Goal: Check status

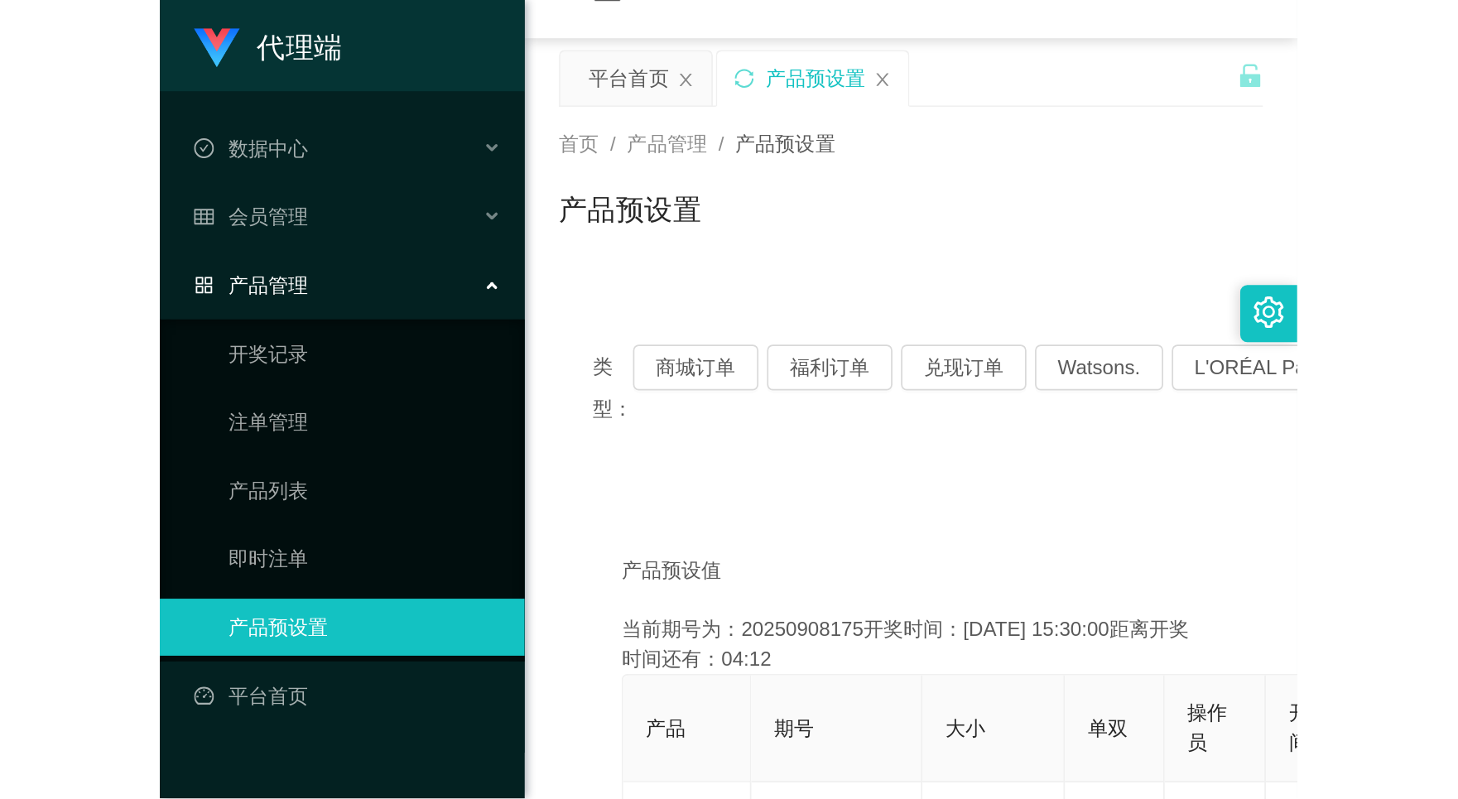
scroll to position [238, 0]
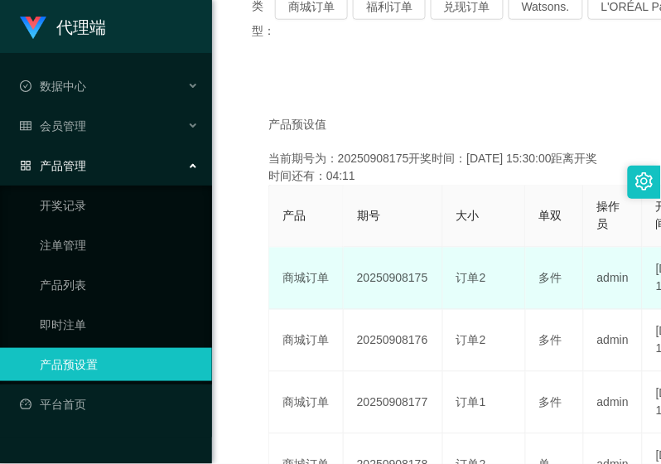
click at [385, 283] on td "20250908175" at bounding box center [393, 279] width 99 height 62
copy td "20250908175"
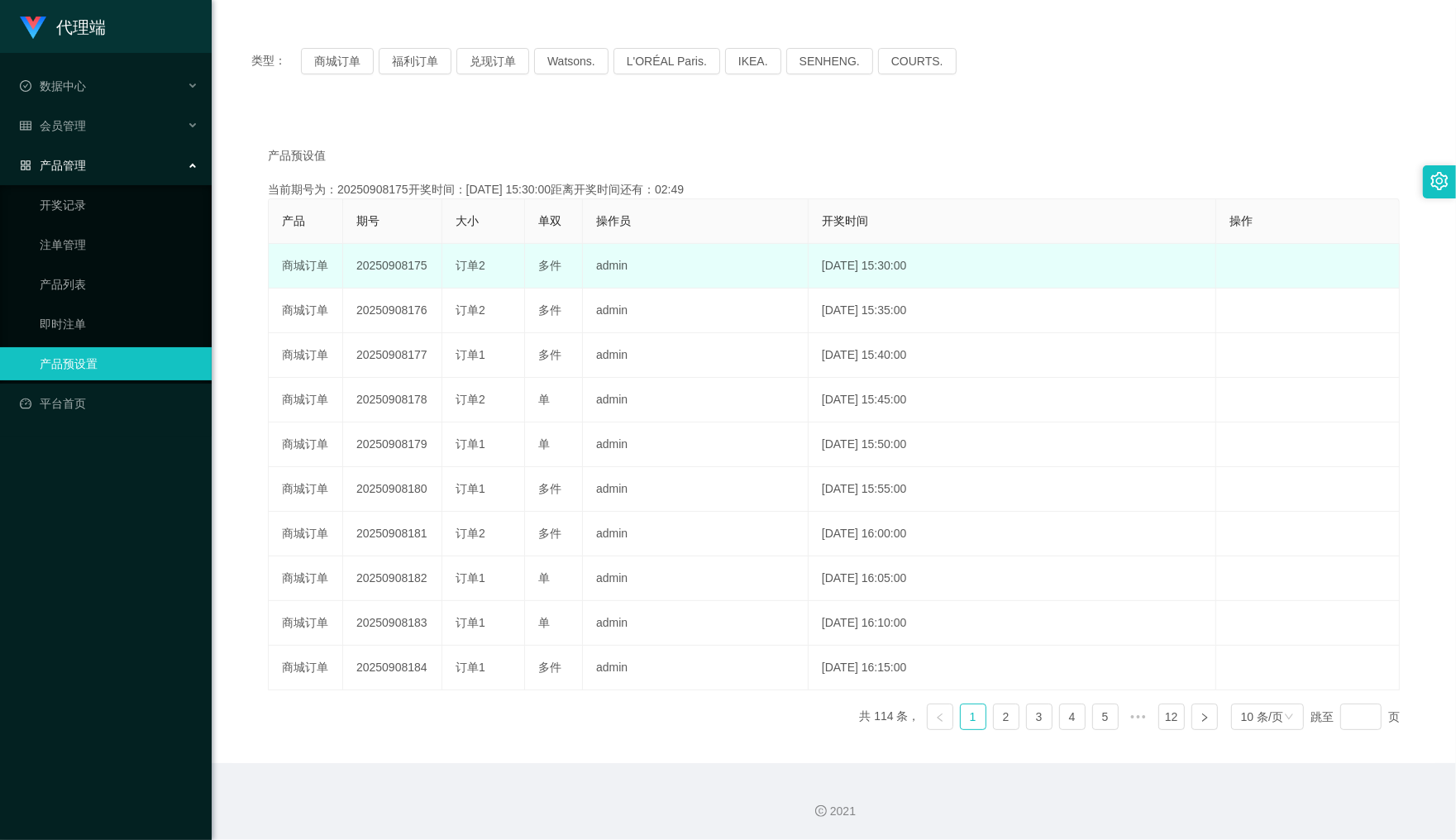
scroll to position [0, 0]
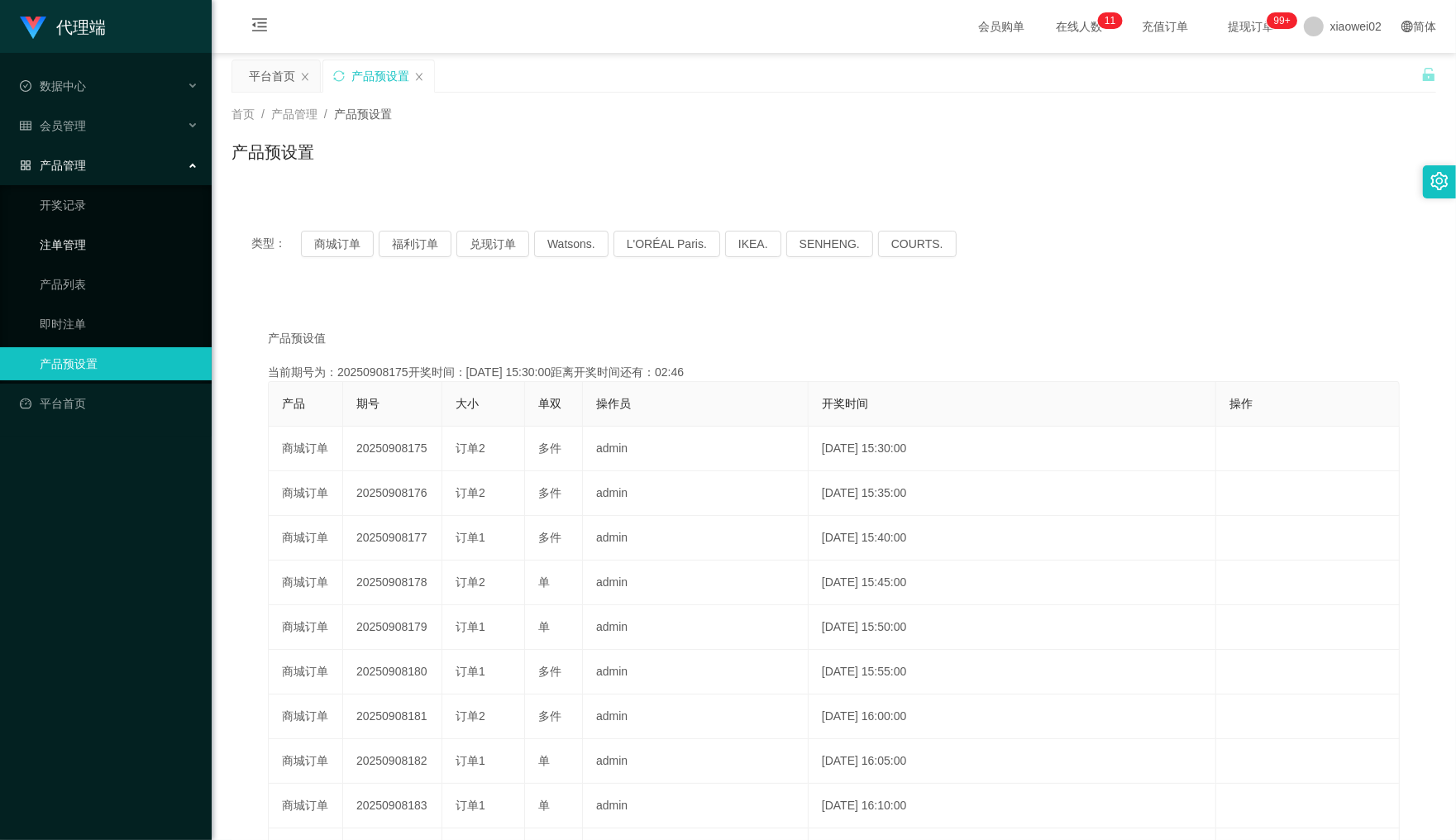
click at [56, 236] on link "注单管理" at bounding box center [119, 245] width 159 height 33
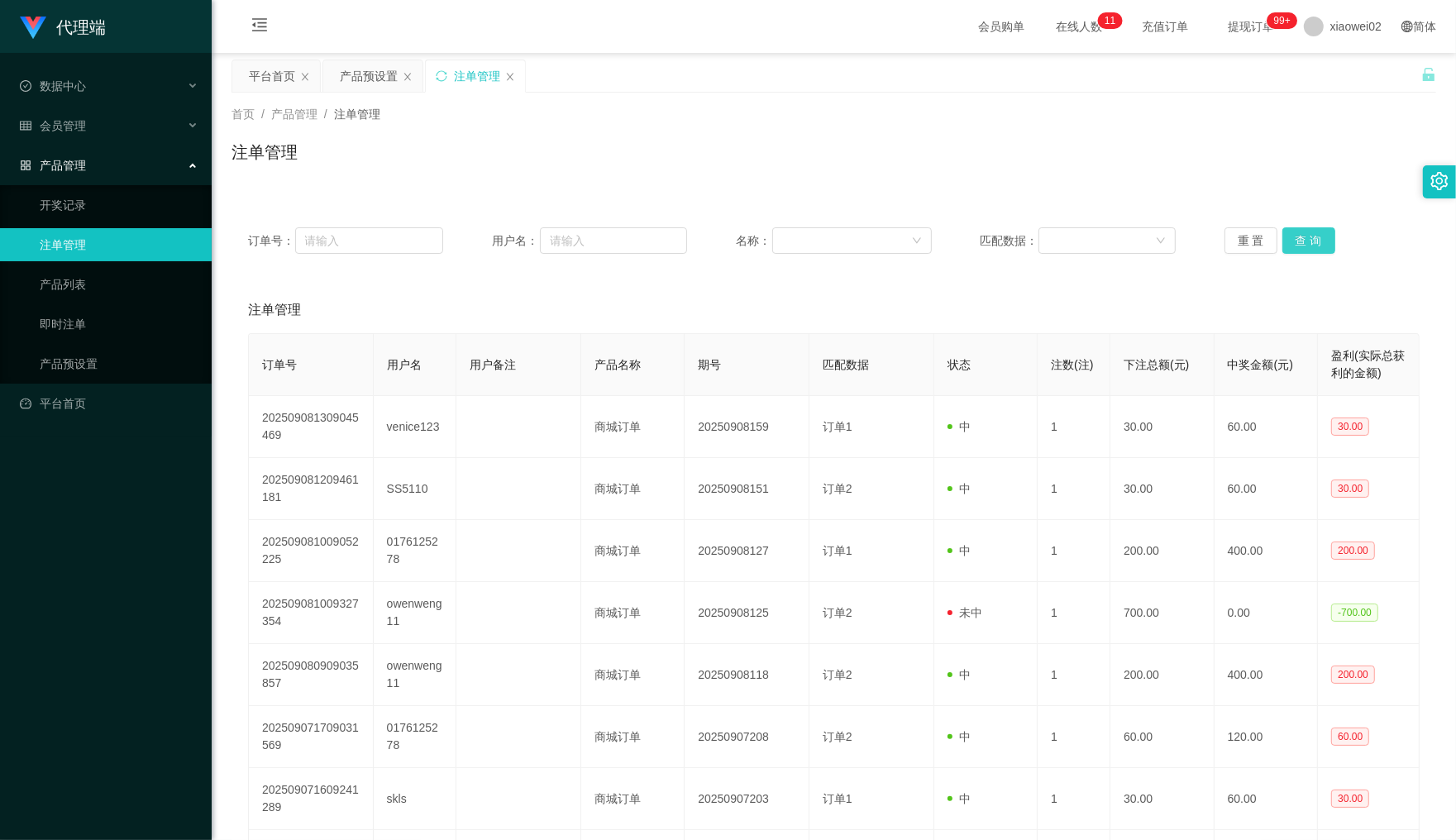
click at [659, 228] on button "查 询" at bounding box center [1308, 241] width 53 height 26
click at [659, 228] on div "重 置 查 询" at bounding box center [1321, 241] width 195 height 26
click at [659, 228] on button "查 询" at bounding box center [1317, 241] width 71 height 26
click at [659, 228] on div "重 置 查 询" at bounding box center [1321, 241] width 195 height 26
click at [659, 228] on button "查 询" at bounding box center [1308, 241] width 53 height 26
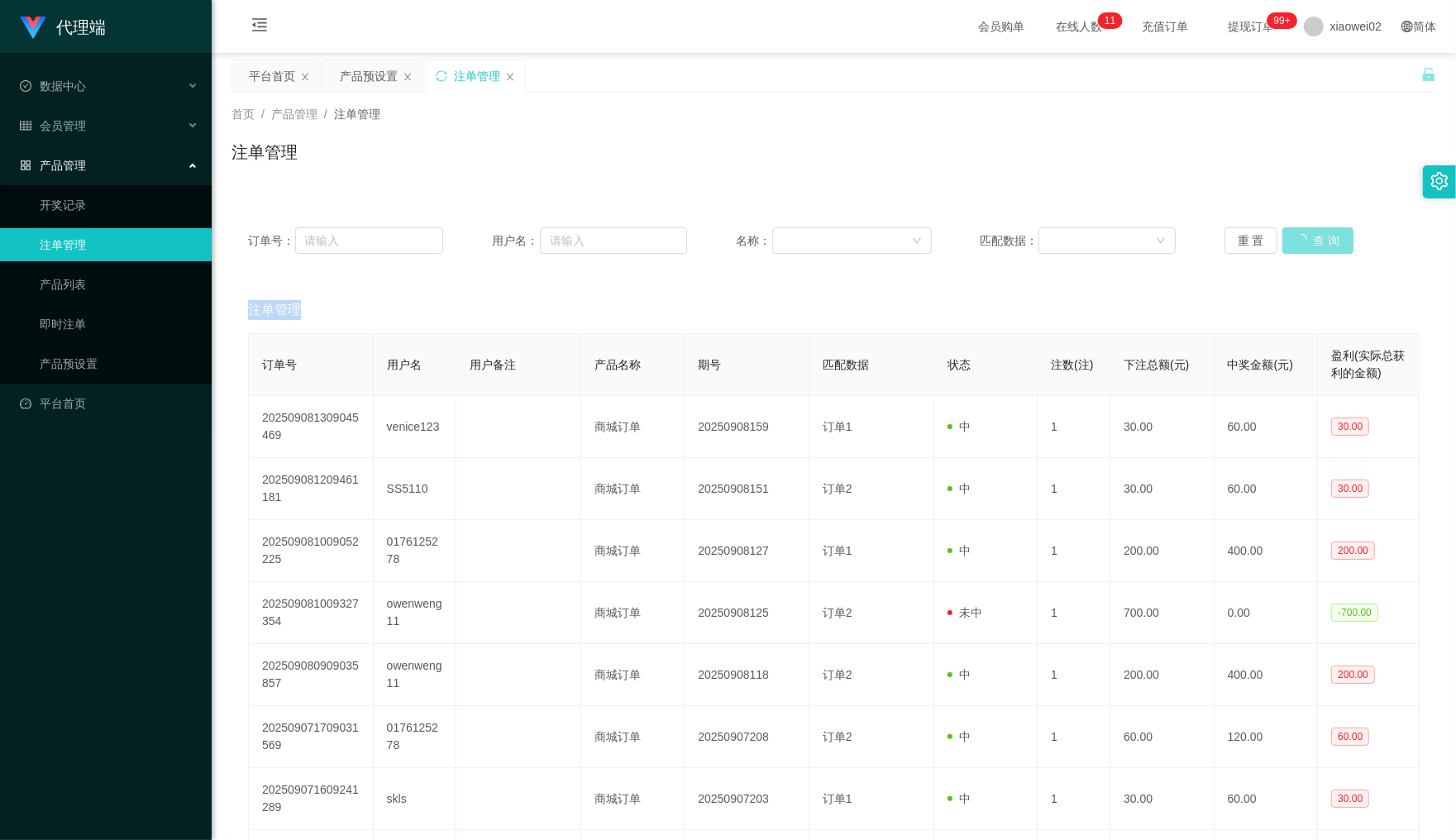
click at [659, 228] on div "重 置 查 询" at bounding box center [1321, 241] width 195 height 26
click at [659, 228] on button "查 询" at bounding box center [1317, 241] width 71 height 26
click at [659, 228] on div "重 置 查 询" at bounding box center [1321, 241] width 195 height 26
click at [659, 228] on button "查 询" at bounding box center [1308, 241] width 53 height 26
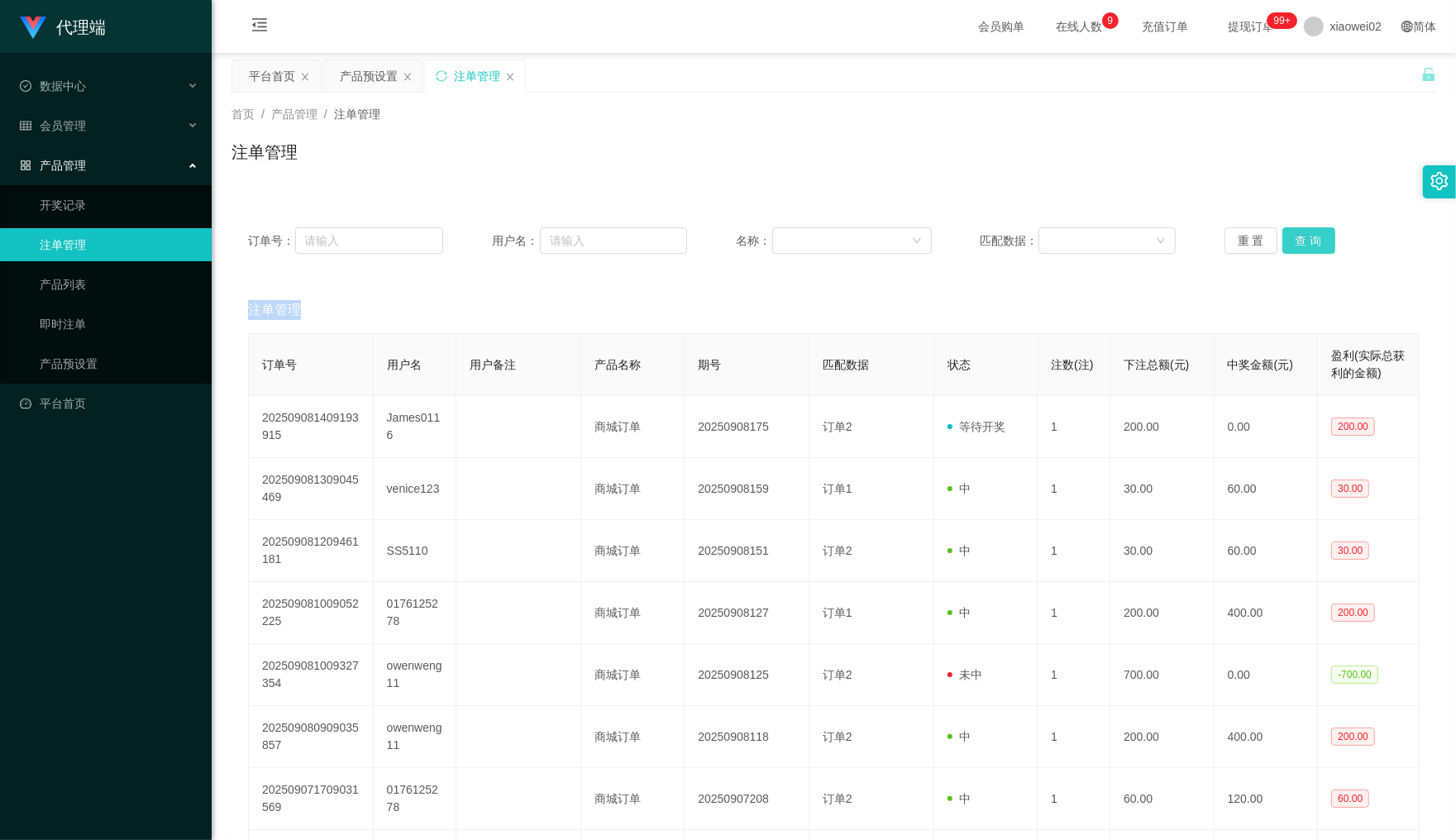
click at [659, 228] on div "重 置 查 询" at bounding box center [1321, 241] width 195 height 26
click at [659, 228] on button "查 询" at bounding box center [1308, 241] width 53 height 26
click at [376, 84] on div "产品预设置" at bounding box center [368, 75] width 58 height 31
